Goal: Obtain resource: Obtain resource

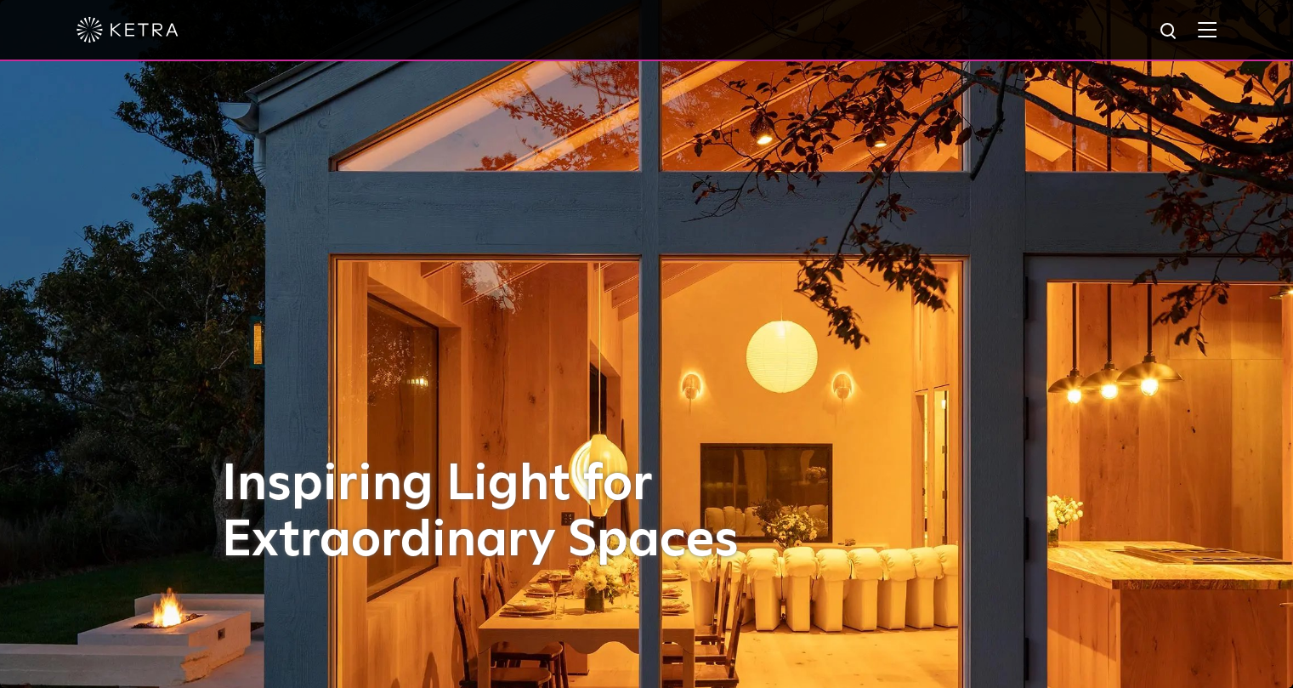
click at [1217, 26] on img at bounding box center [1207, 29] width 19 height 16
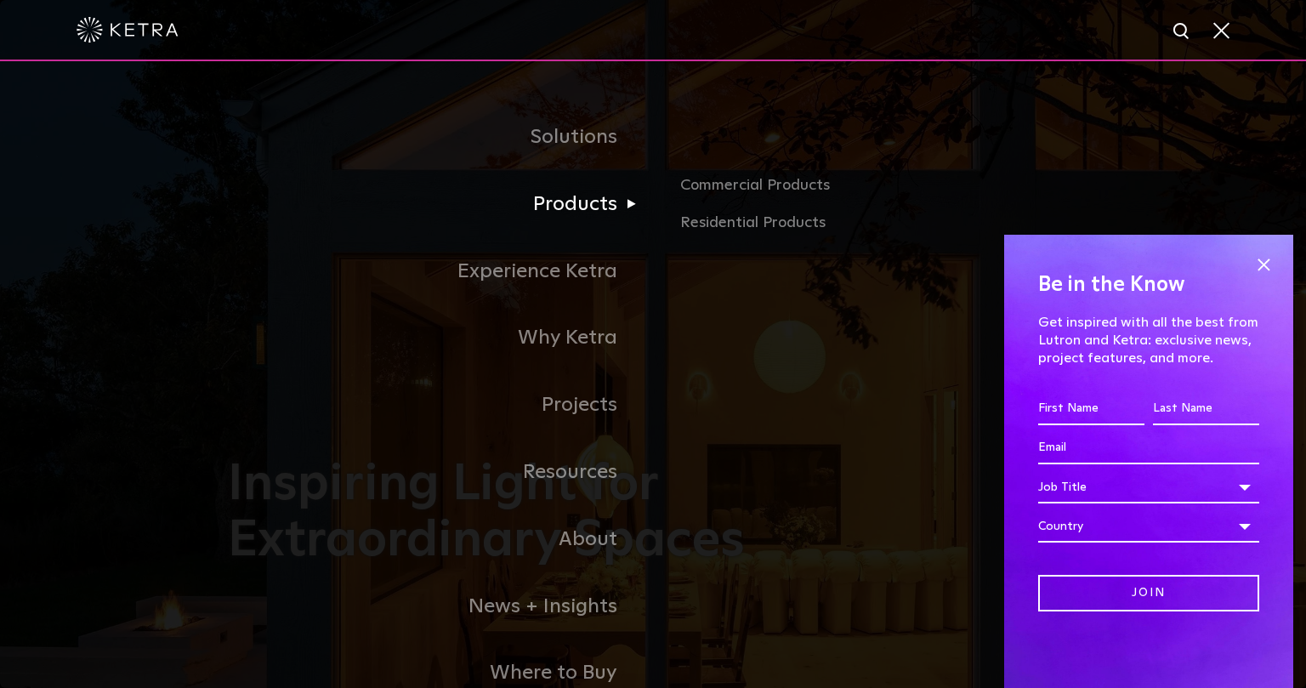
click at [602, 200] on link "Products" at bounding box center [440, 204] width 425 height 67
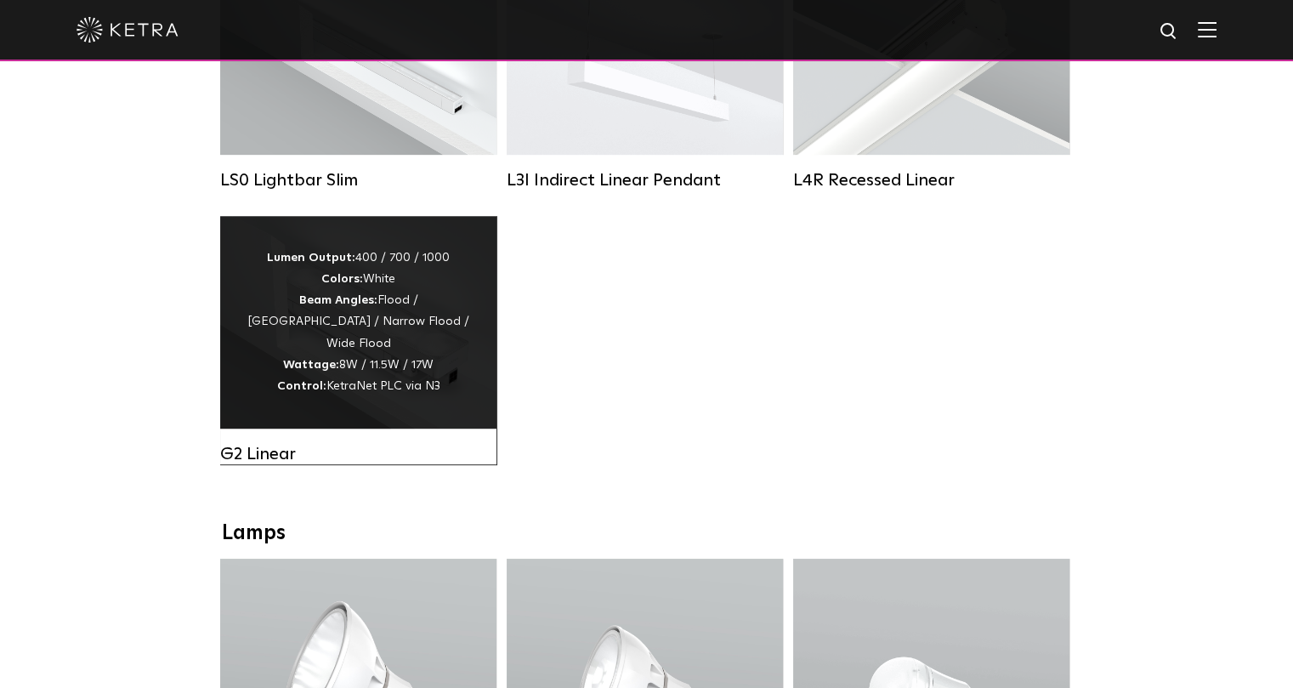
scroll to position [776, 0]
click at [352, 387] on div "Lumen Output: 400 / 700 / 1000 Colors: White Beam Angles: Flood / Graze / Narro…" at bounding box center [358, 322] width 225 height 150
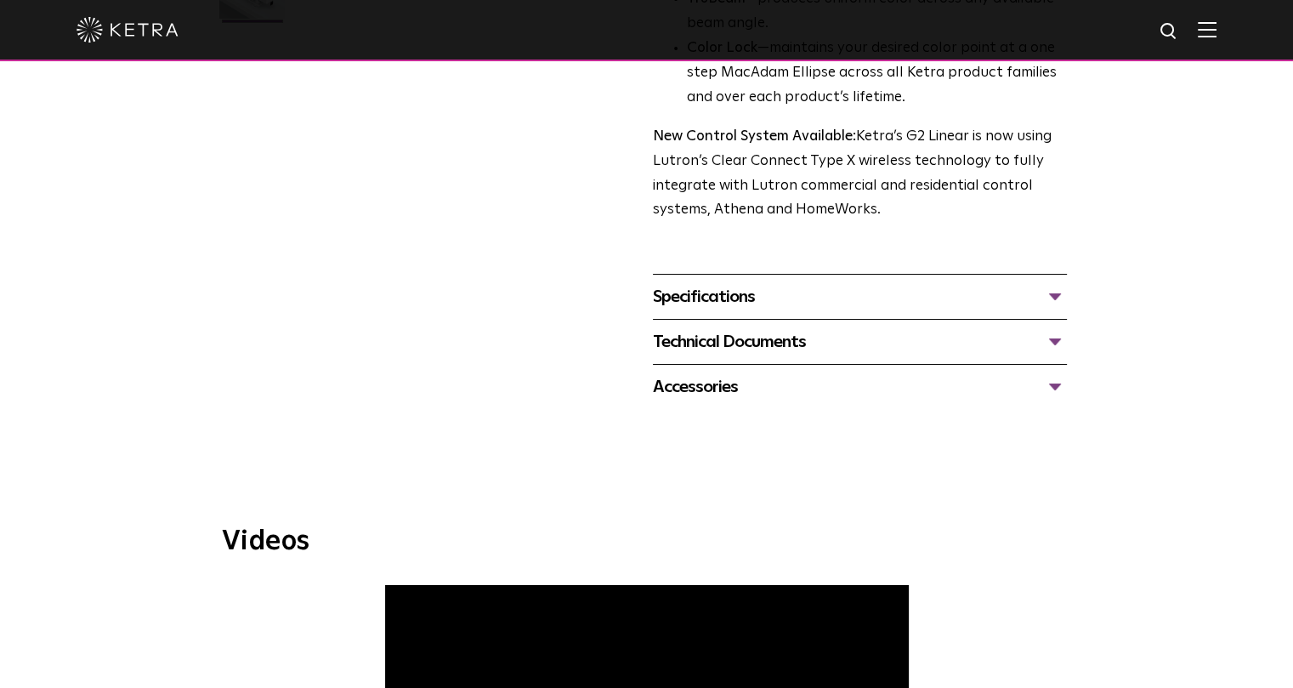
scroll to position [593, 0]
click at [683, 344] on div "Technical Documents" at bounding box center [860, 340] width 414 height 27
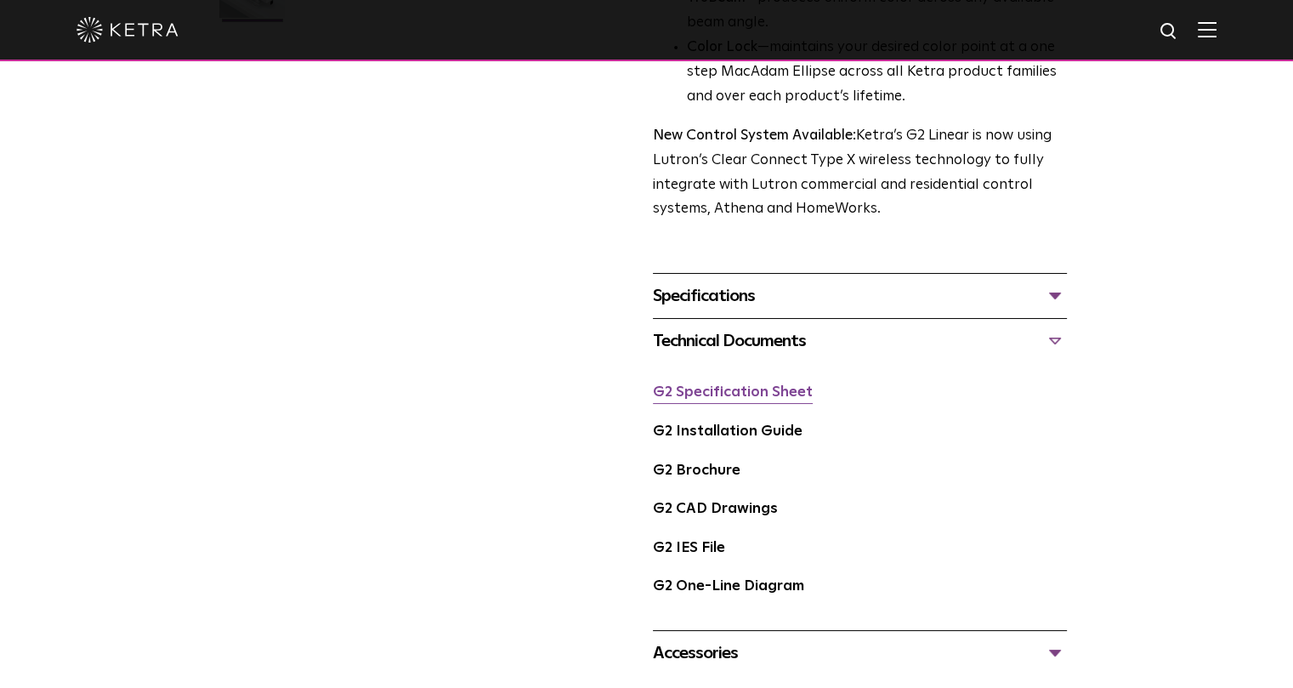
click at [684, 400] on link "G2 Specification Sheet" at bounding box center [733, 392] width 160 height 14
click at [694, 395] on link "G2 Specification Sheet" at bounding box center [733, 392] width 160 height 14
